Goal: Find specific page/section

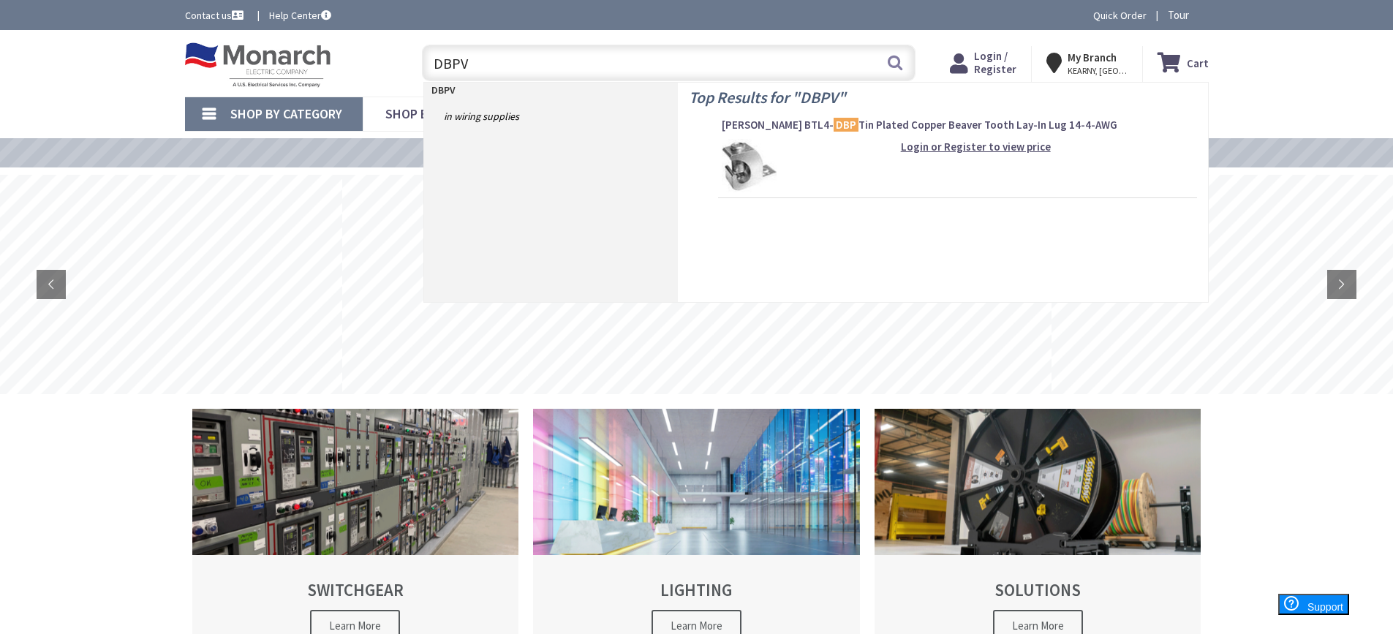
type input "DBPV1"
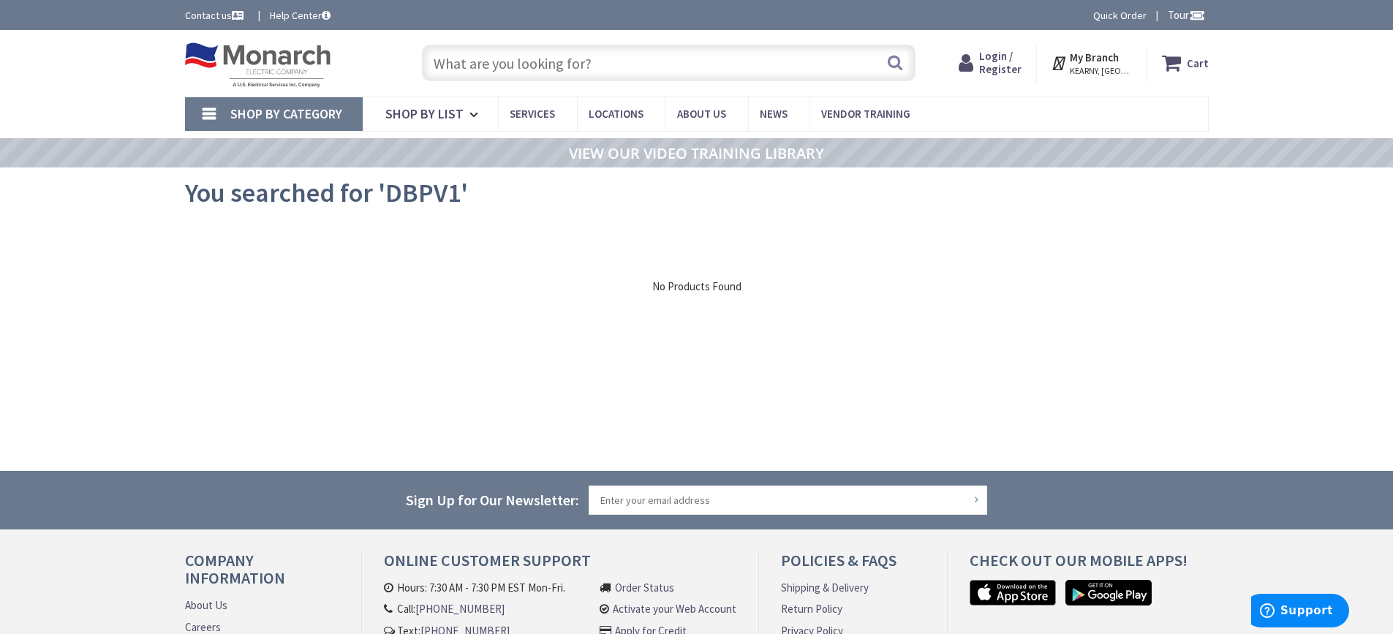
click at [510, 64] on input "text" at bounding box center [669, 63] width 494 height 37
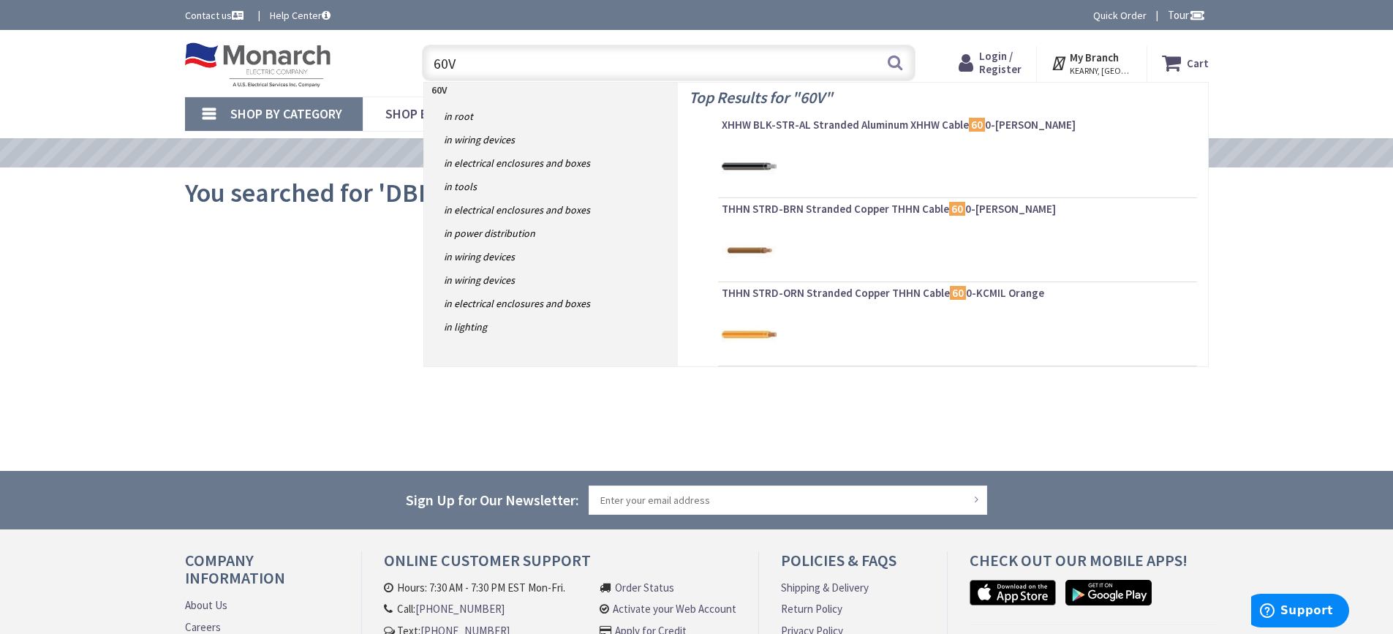
type input "60VC"
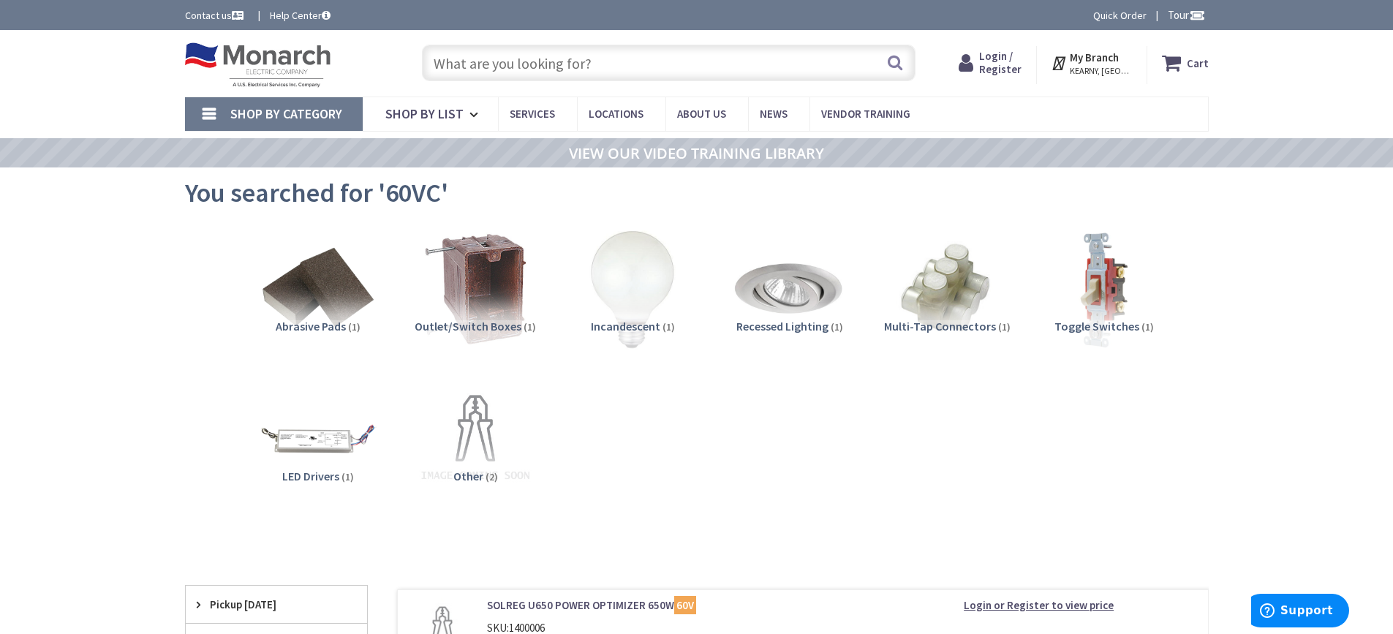
drag, startPoint x: 611, startPoint y: 56, endPoint x: 458, endPoint y: 58, distance: 152.1
click at [458, 58] on input "text" at bounding box center [669, 63] width 494 height 37
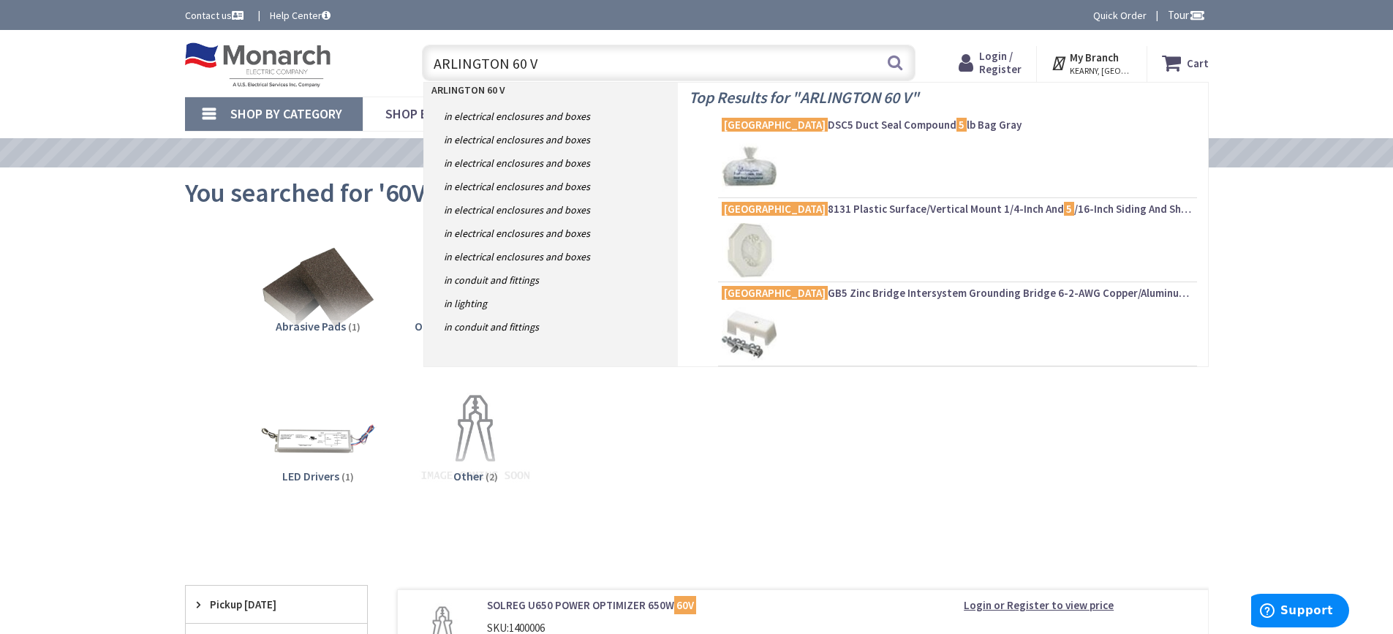
type input "ARLINGTON 60 VC"
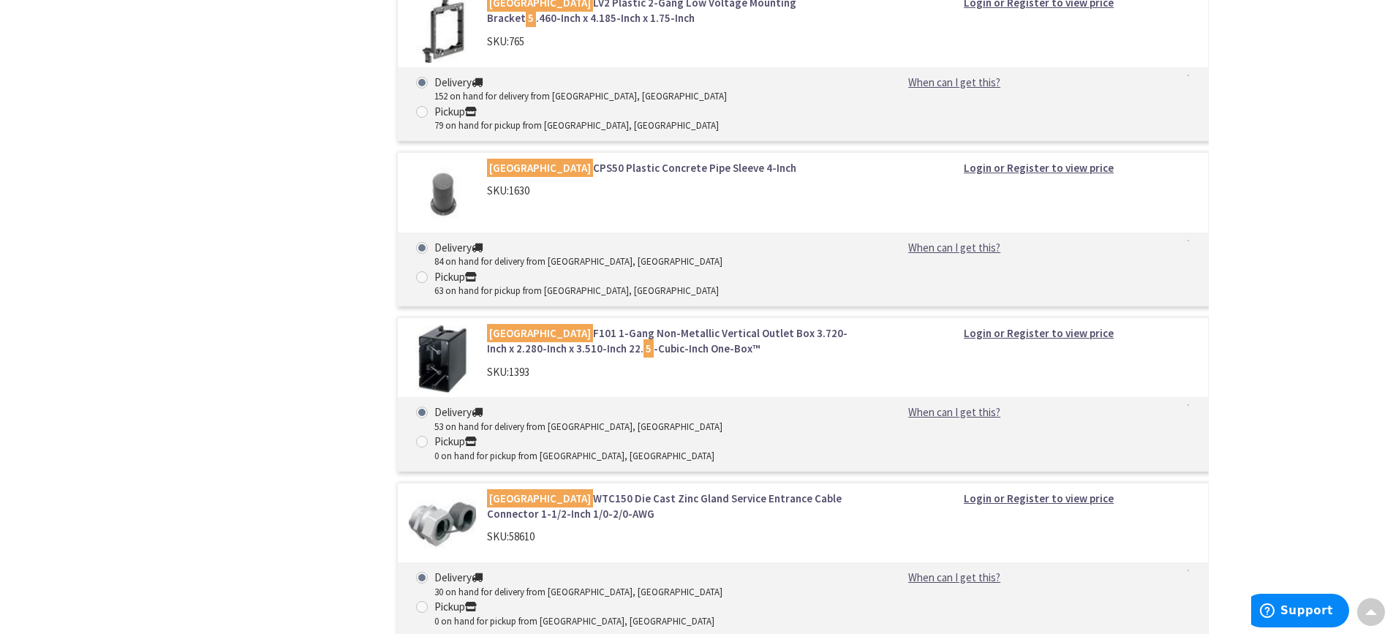
scroll to position [4241, 0]
